Goal: Check status: Check status

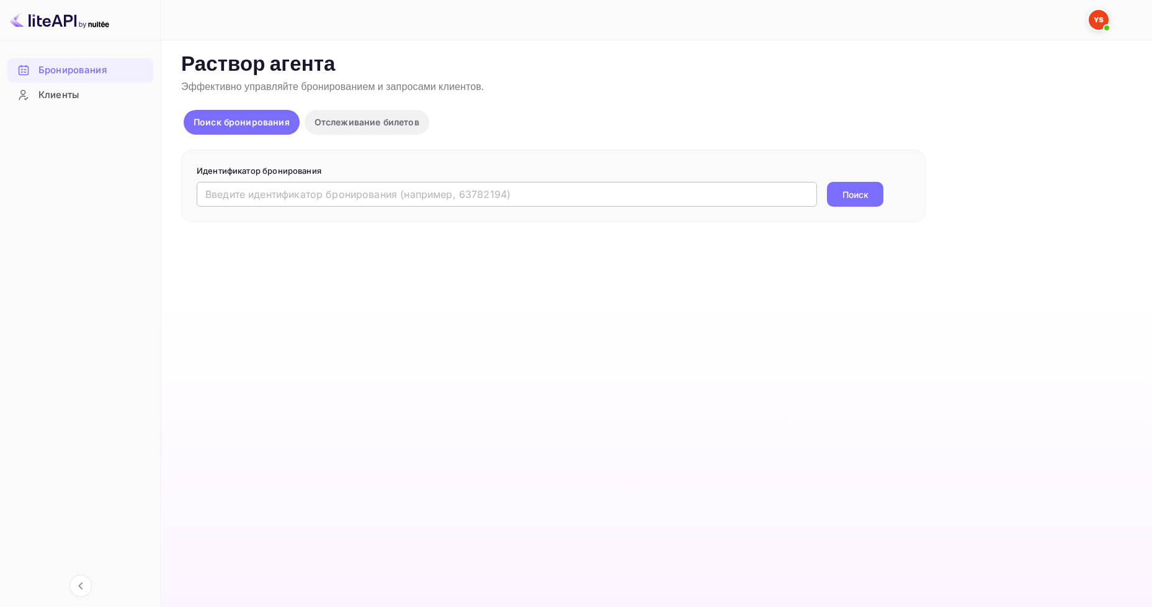
click at [333, 206] on input "text" at bounding box center [507, 194] width 620 height 25
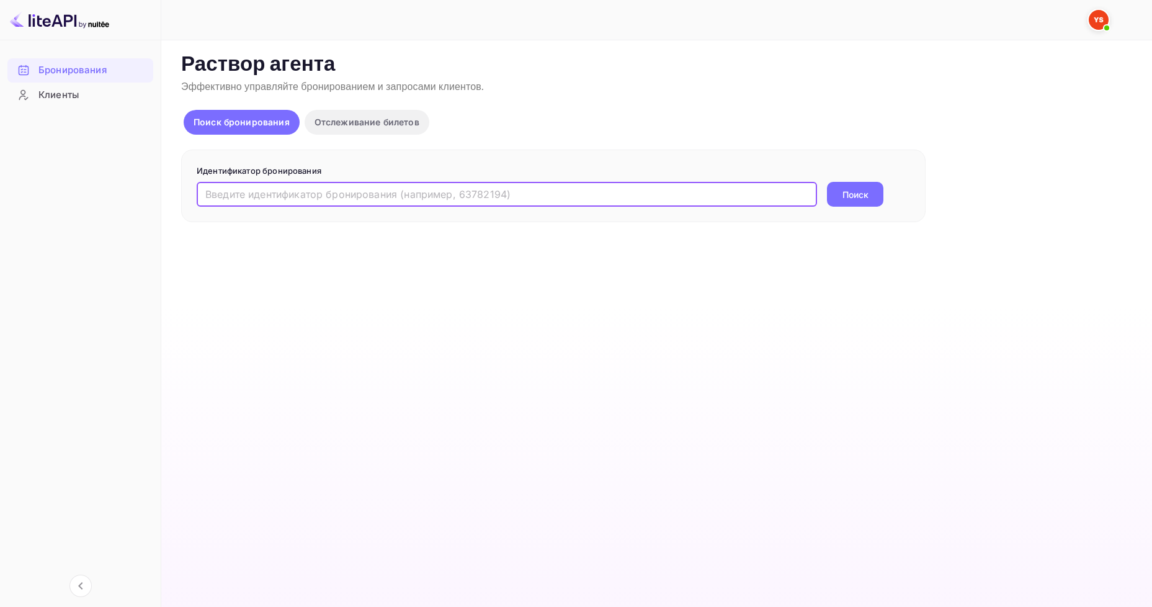
paste input "9542785"
type input "9542785"
click at [849, 200] on ya-tr-span "Поиск" at bounding box center [855, 194] width 26 height 13
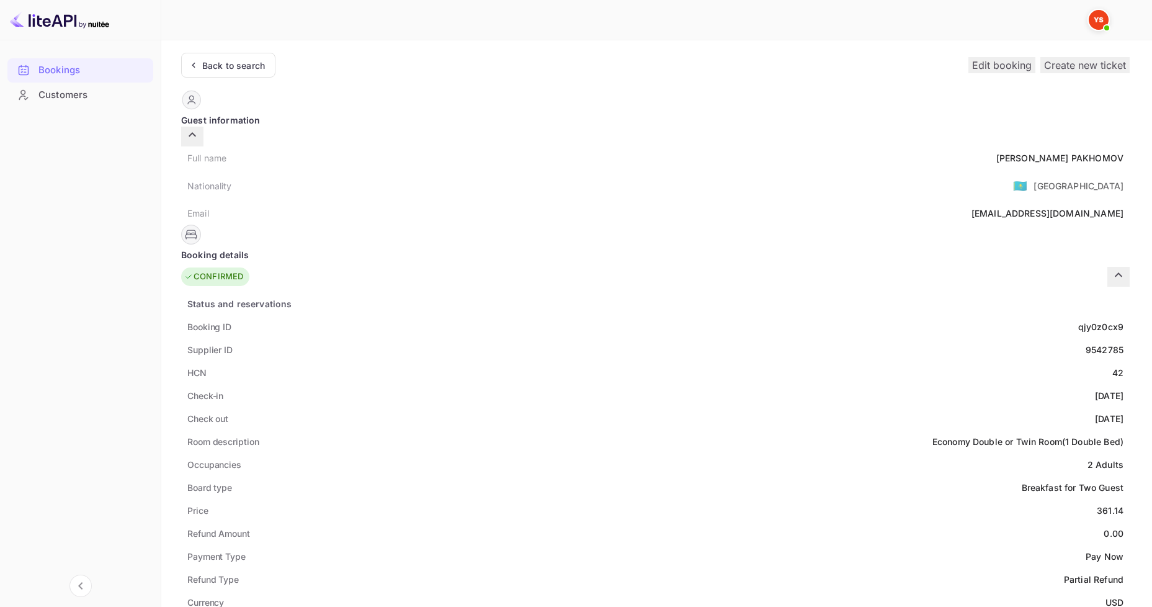
click at [793, 58] on div "Back to search Edit booking Create new ticket" at bounding box center [655, 65] width 948 height 25
drag, startPoint x: 638, startPoint y: 150, endPoint x: 563, endPoint y: 153, distance: 74.5
click at [996, 153] on div "[PERSON_NAME]" at bounding box center [1059, 157] width 127 height 13
copy div "[PERSON_NAME]"
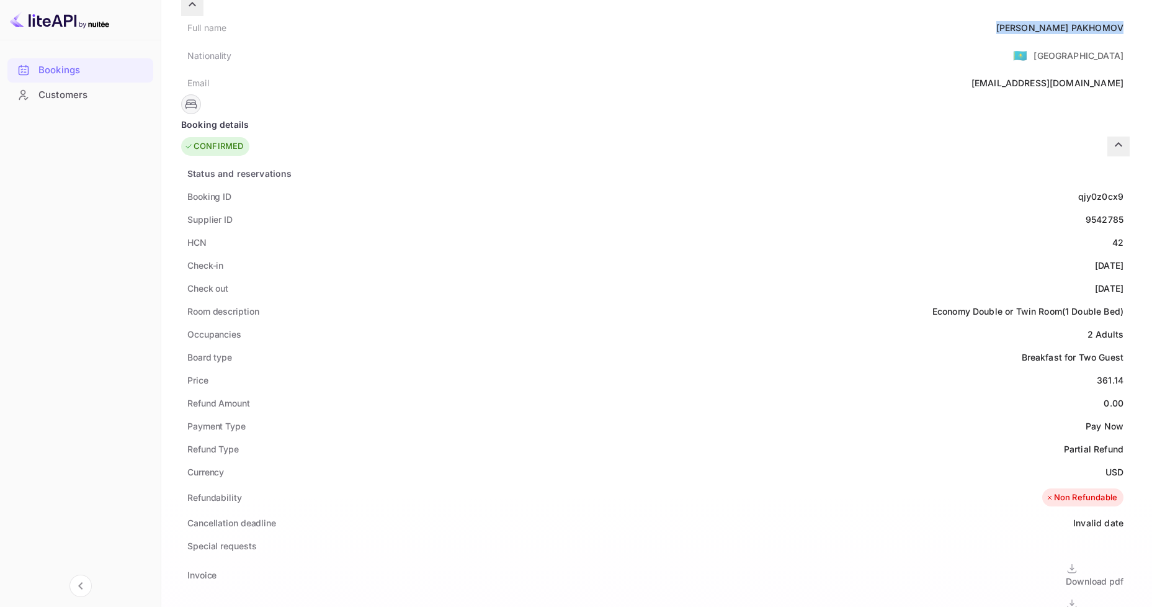
scroll to position [186, 0]
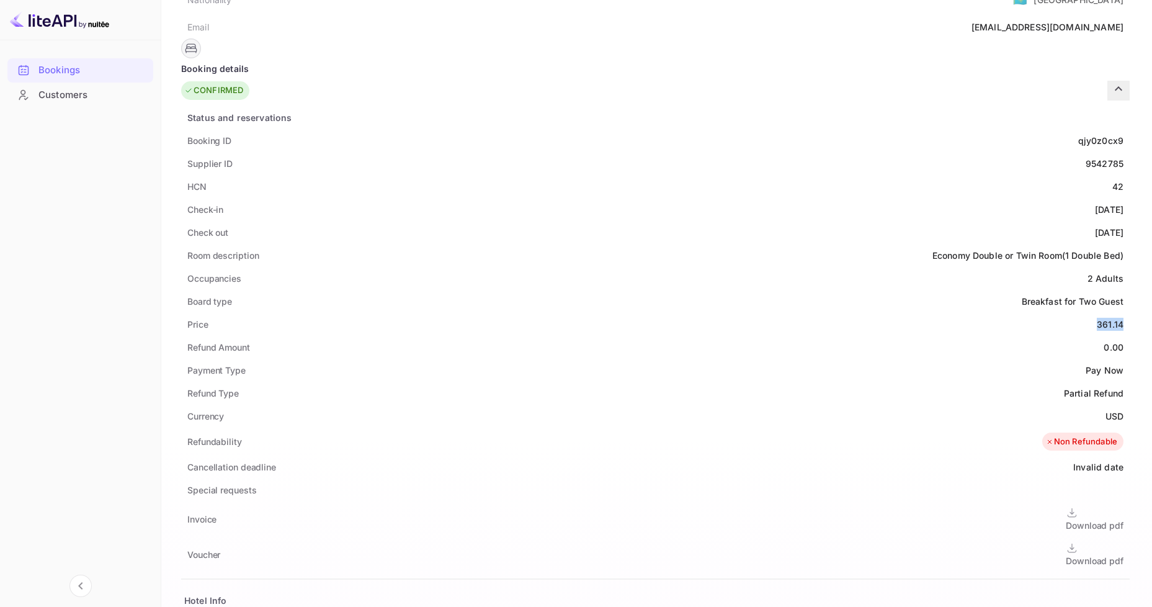
drag, startPoint x: 612, startPoint y: 306, endPoint x: 639, endPoint y: 305, distance: 27.3
click at [639, 313] on div "Price 361.14" at bounding box center [655, 324] width 948 height 23
copy div "361.14"
drag, startPoint x: 617, startPoint y: 391, endPoint x: 641, endPoint y: 390, distance: 23.6
click at [641, 404] on div "Currency USD" at bounding box center [655, 415] width 948 height 23
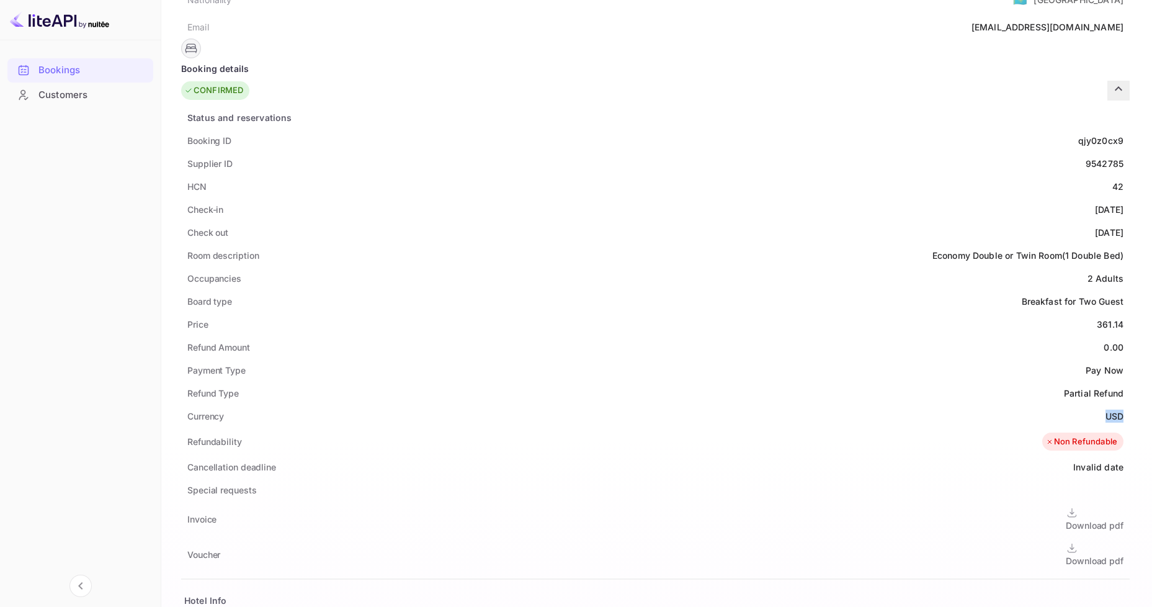
copy ya-tr-span "USD"
